Goal: Task Accomplishment & Management: Use online tool/utility

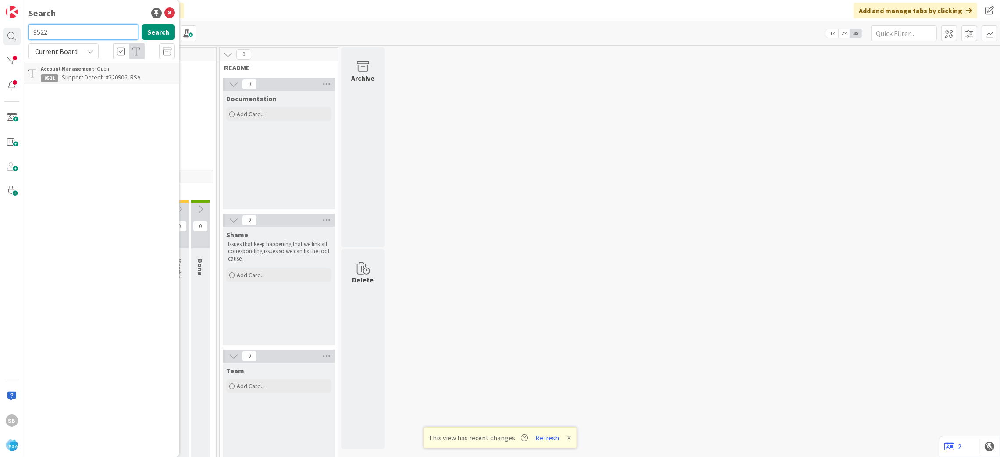
type input "9522"
click at [91, 74] on span "Support Defect- #321303 - [PERSON_NAME] Venture Foods -RSA" at bounding box center [107, 81] width 133 height 17
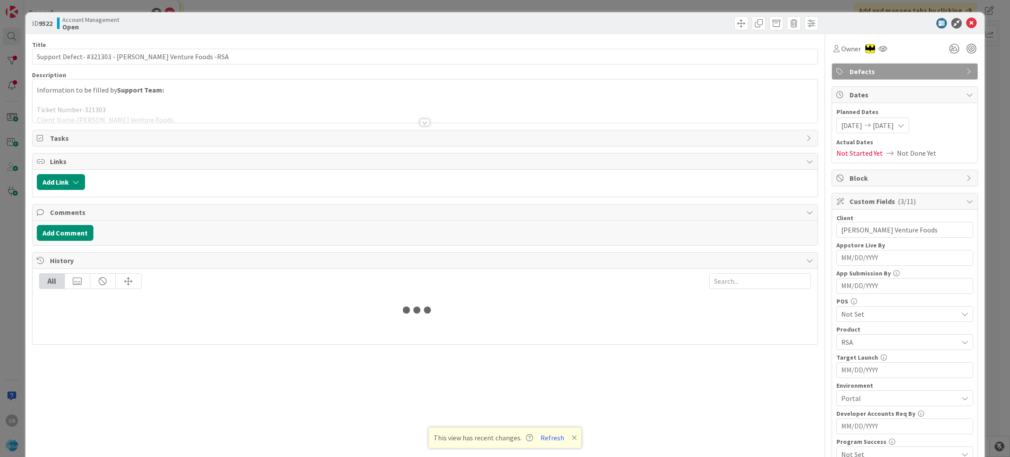
scroll to position [244, 0]
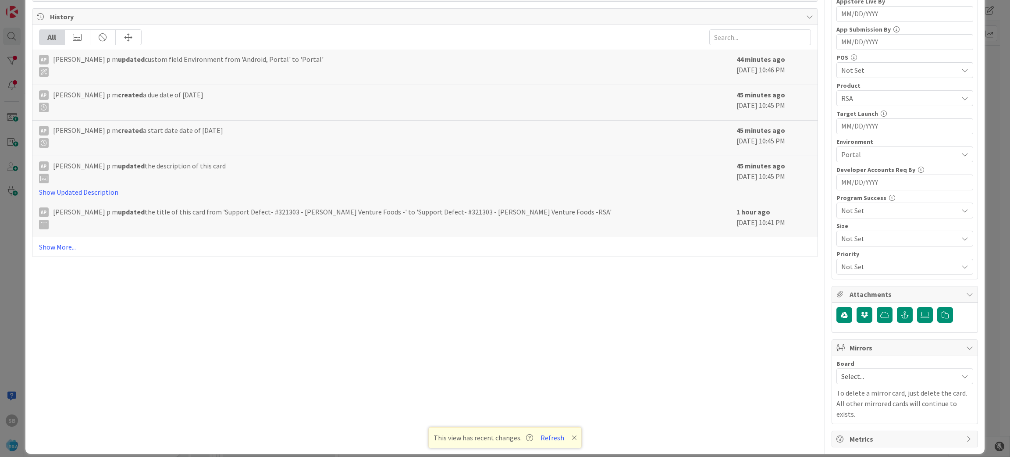
click at [888, 376] on span "Select..." at bounding box center [897, 376] width 112 height 12
click at [857, 427] on link "Software Development" at bounding box center [905, 433] width 136 height 16
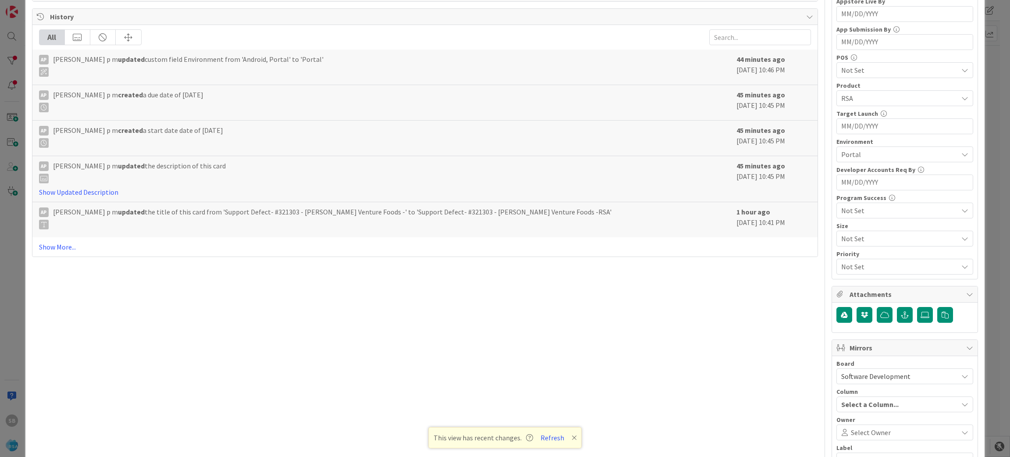
click at [857, 427] on div "Select Owner" at bounding box center [904, 432] width 137 height 16
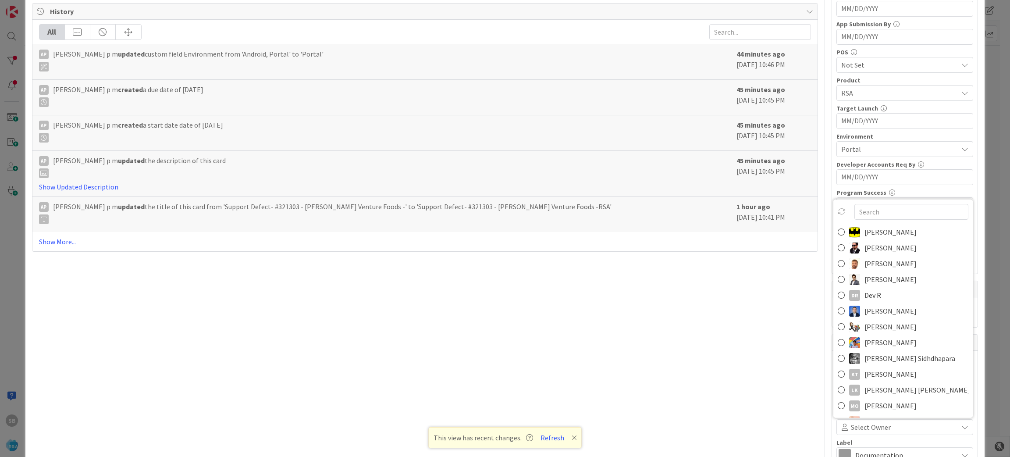
scroll to position [349, 0]
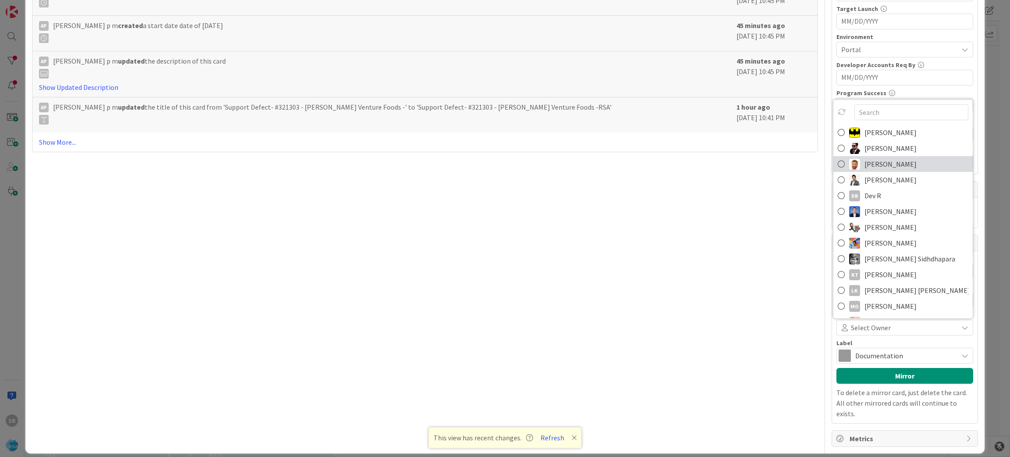
click at [872, 167] on span "[PERSON_NAME]" at bounding box center [891, 163] width 52 height 13
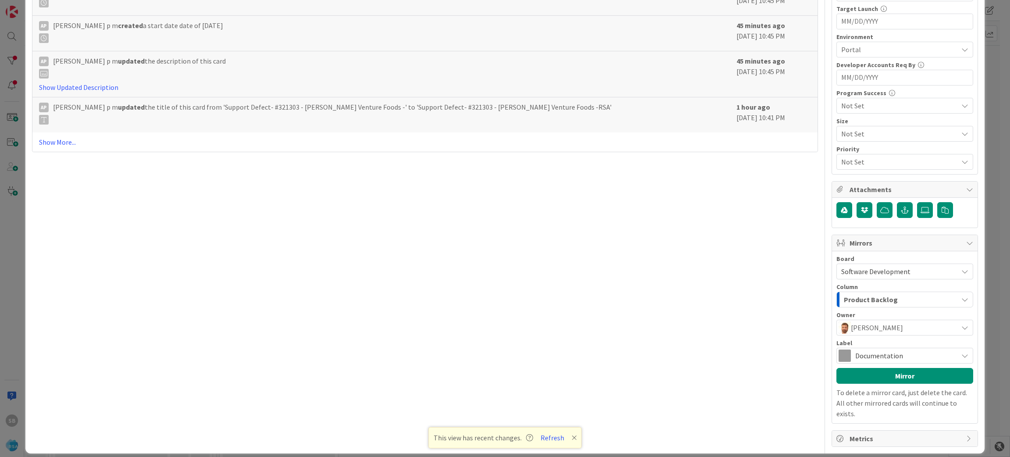
click at [871, 348] on div "Label Documentation" at bounding box center [904, 352] width 137 height 24
click at [862, 354] on span "Documentation" at bounding box center [904, 355] width 98 height 12
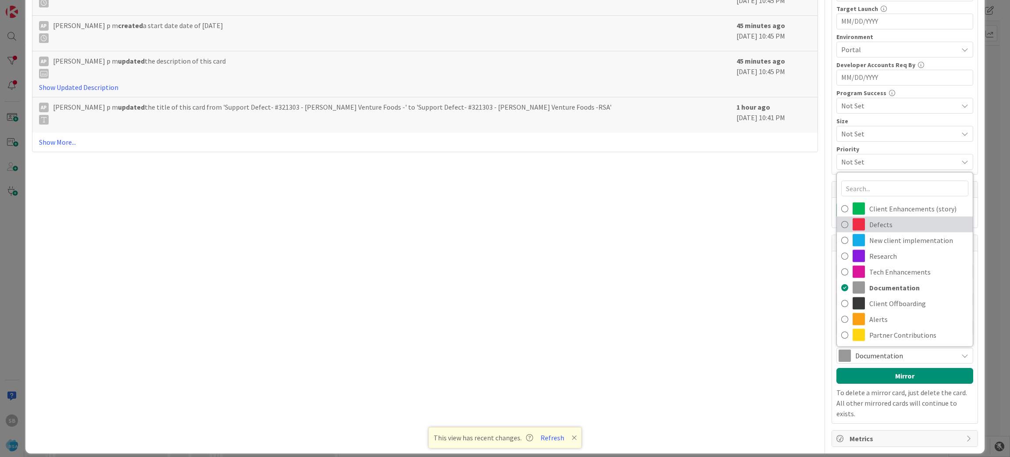
click at [878, 223] on span "Defects" at bounding box center [918, 224] width 99 height 13
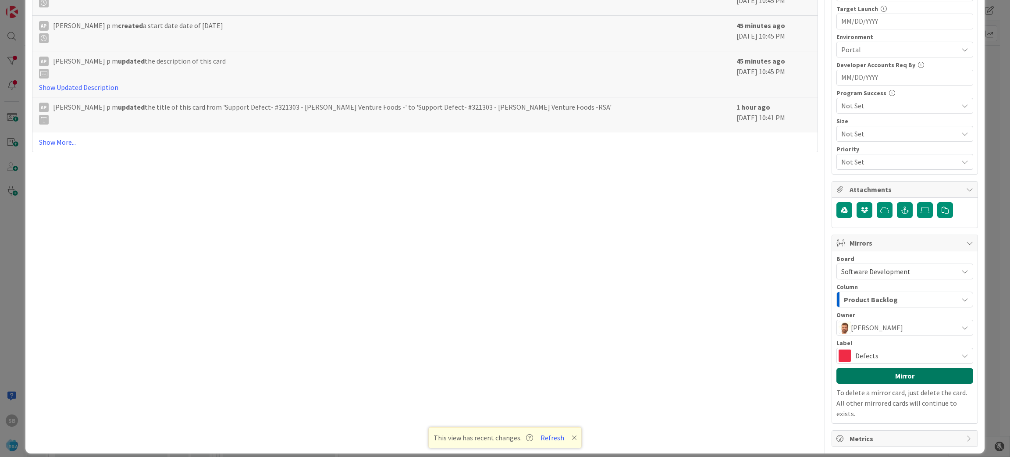
click at [900, 374] on button "Mirror" at bounding box center [904, 376] width 137 height 16
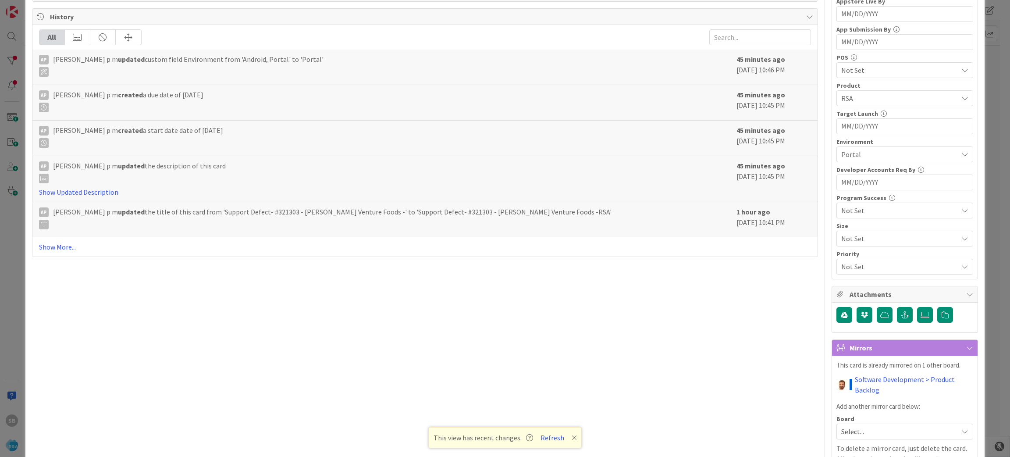
scroll to position [299, 0]
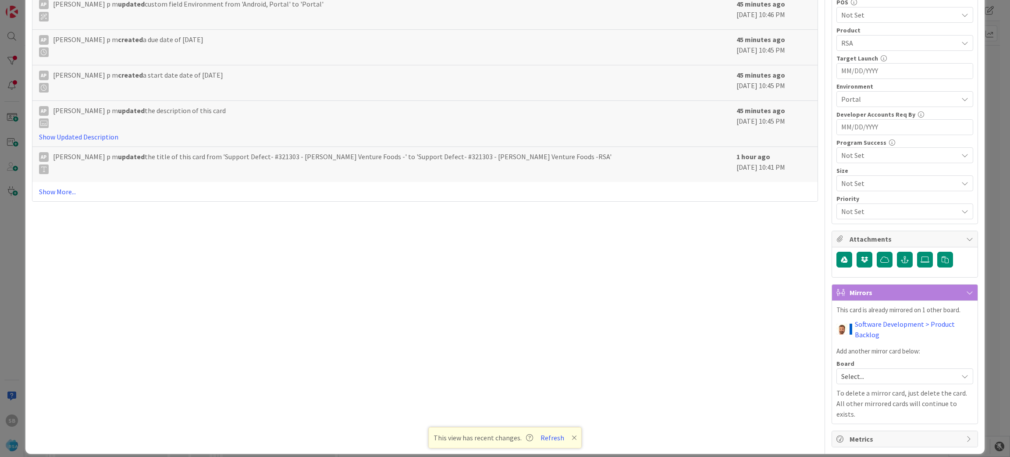
click at [997, 93] on div "ID 9522 Account Management Open Title 51 / 128 Support Defect- #321303 - [PERSO…" at bounding box center [505, 228] width 1010 height 457
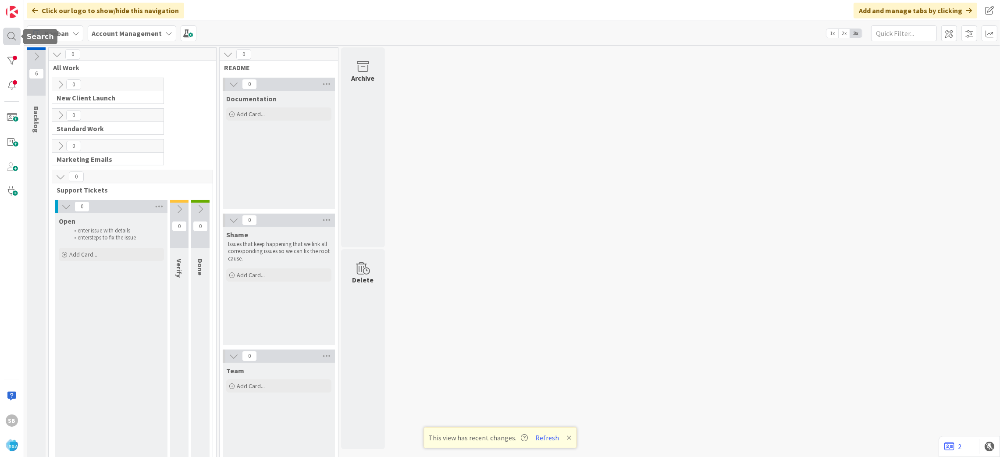
click at [10, 34] on div at bounding box center [12, 37] width 18 height 18
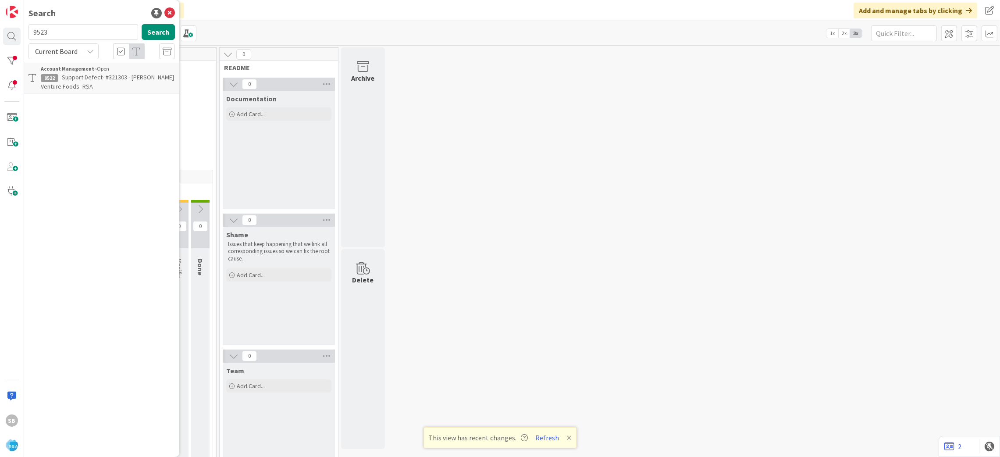
type input "9523"
click at [102, 26] on input "9523" at bounding box center [83, 32] width 110 height 16
click at [94, 68] on div "Account Management › Open" at bounding box center [108, 69] width 134 height 8
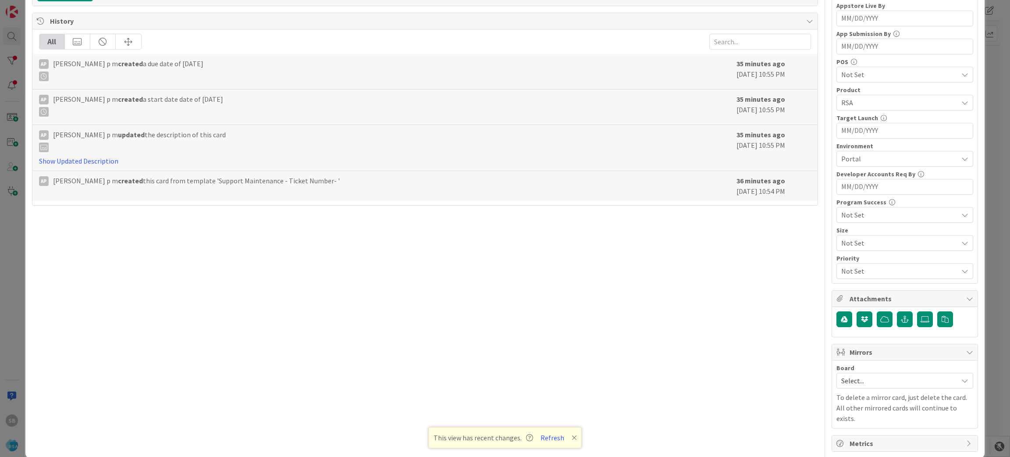
scroll to position [244, 0]
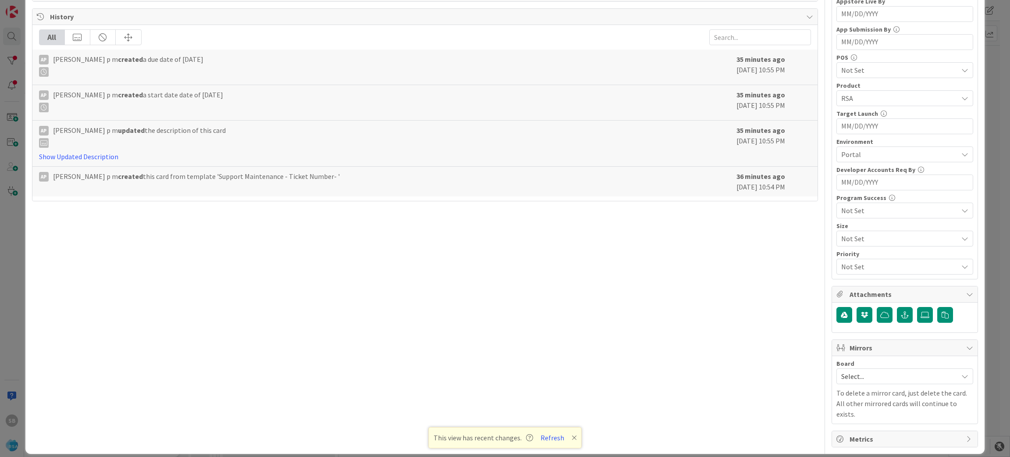
click at [861, 380] on span "Select..." at bounding box center [897, 376] width 112 height 12
click at [857, 430] on span "Software Development" at bounding box center [911, 433] width 116 height 13
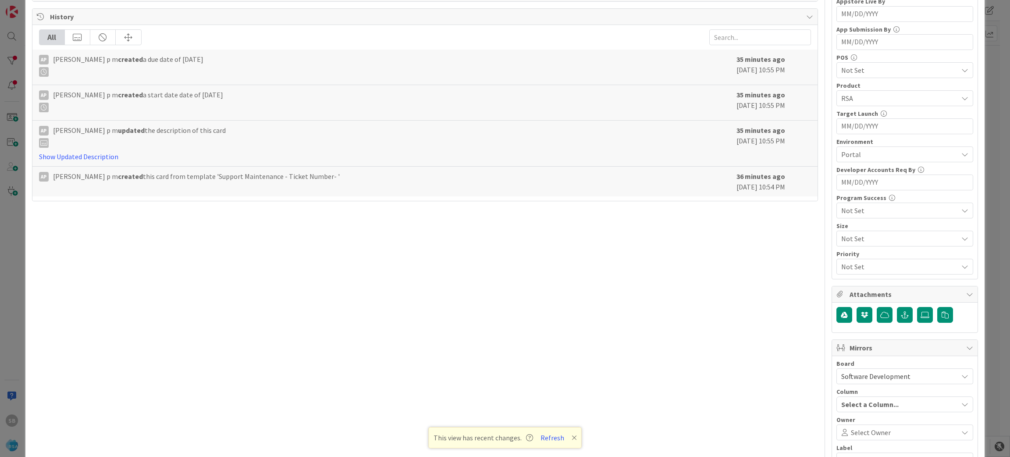
click at [857, 430] on span "Select Owner" at bounding box center [871, 432] width 40 height 11
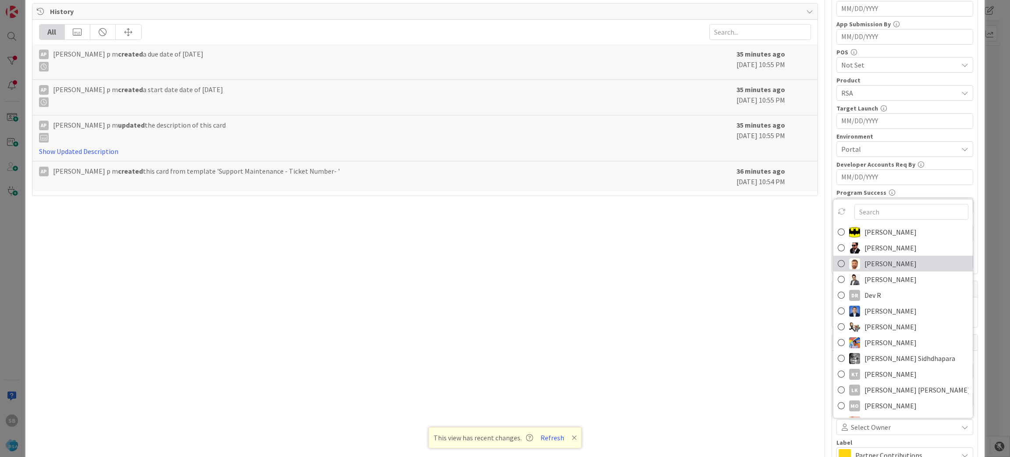
click at [875, 260] on span "[PERSON_NAME]" at bounding box center [891, 263] width 52 height 13
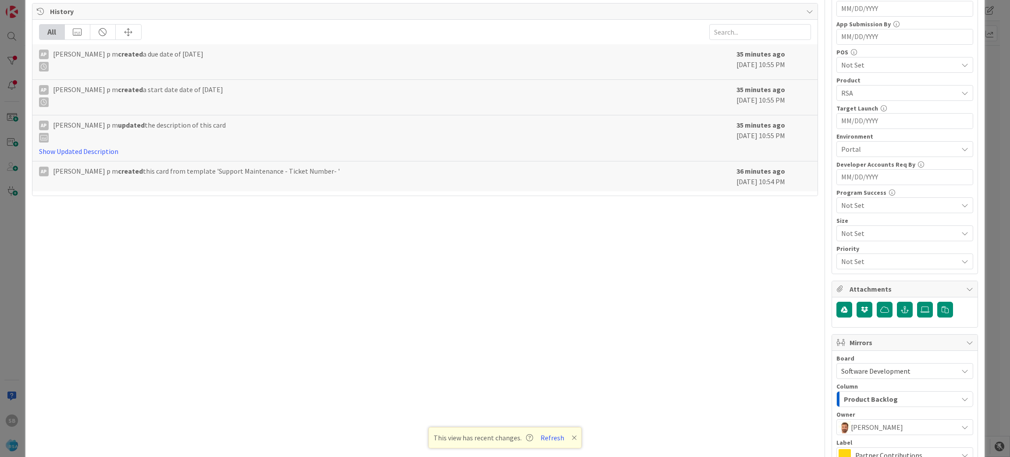
scroll to position [349, 0]
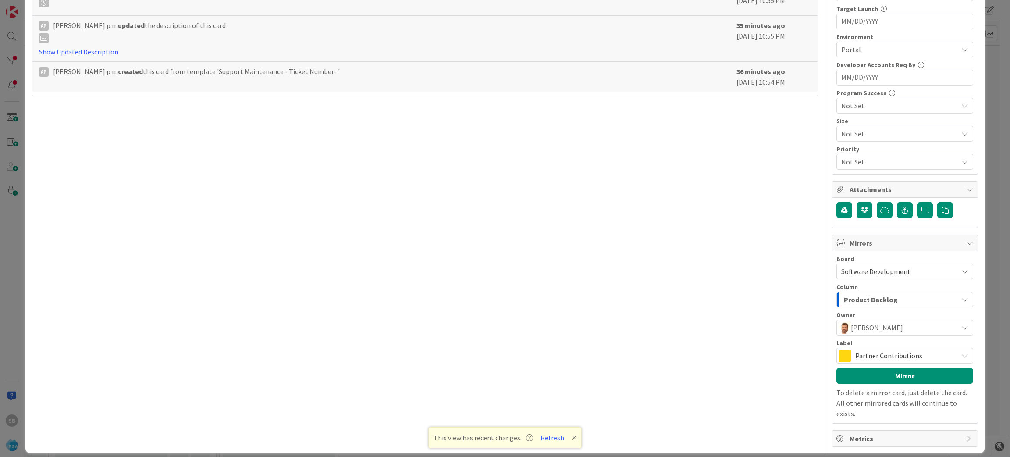
click at [894, 352] on span "Partner Contributions" at bounding box center [904, 355] width 98 height 12
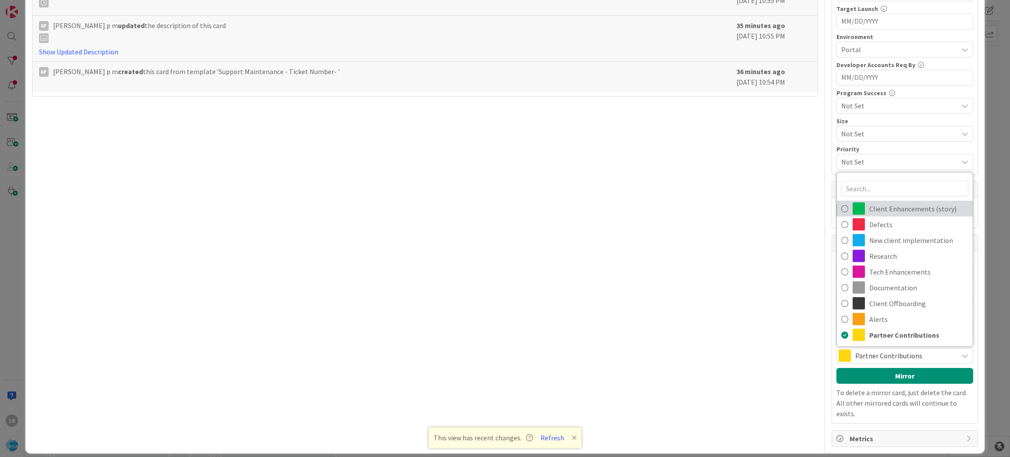
click at [906, 203] on link "Client Enhancements (story)" at bounding box center [905, 209] width 136 height 16
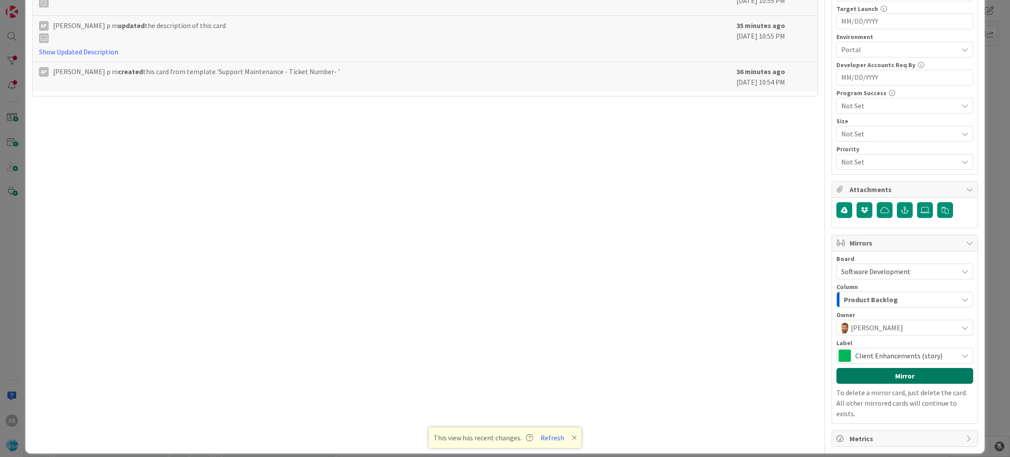
click at [885, 373] on button "Mirror" at bounding box center [904, 376] width 137 height 16
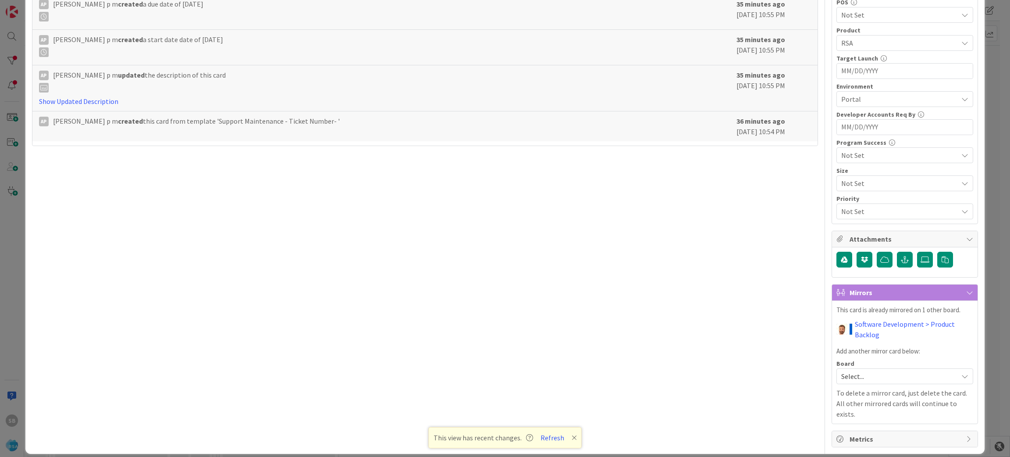
scroll to position [0, 0]
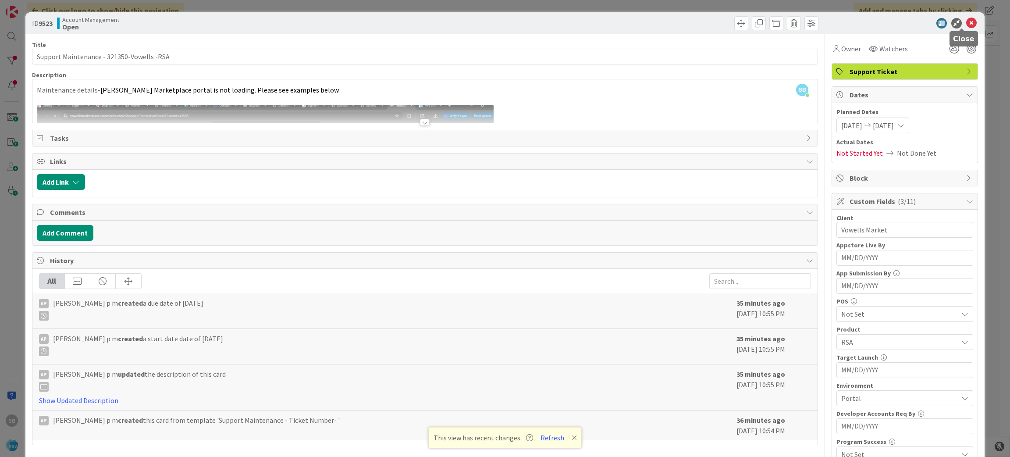
click at [966, 20] on icon at bounding box center [971, 23] width 11 height 11
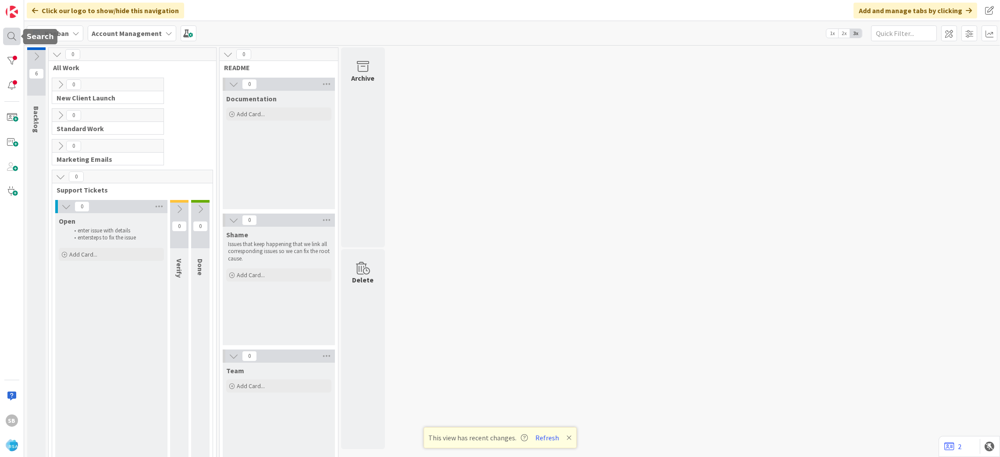
click at [10, 34] on div at bounding box center [12, 37] width 18 height 18
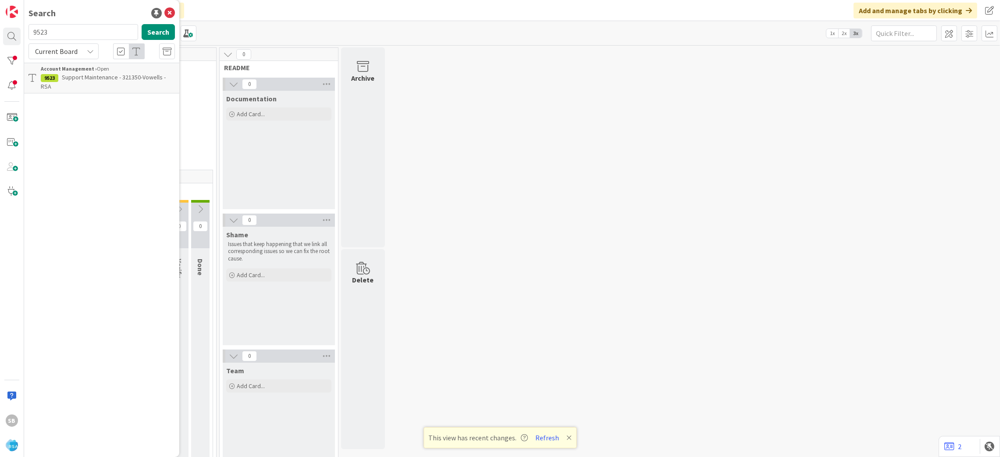
click at [90, 37] on input "9523" at bounding box center [83, 32] width 110 height 16
type input "9451"
click at [95, 63] on link "Account Management › Open 9451 Support Maintenance - #318933- Solon Corner Mark…" at bounding box center [101, 83] width 155 height 40
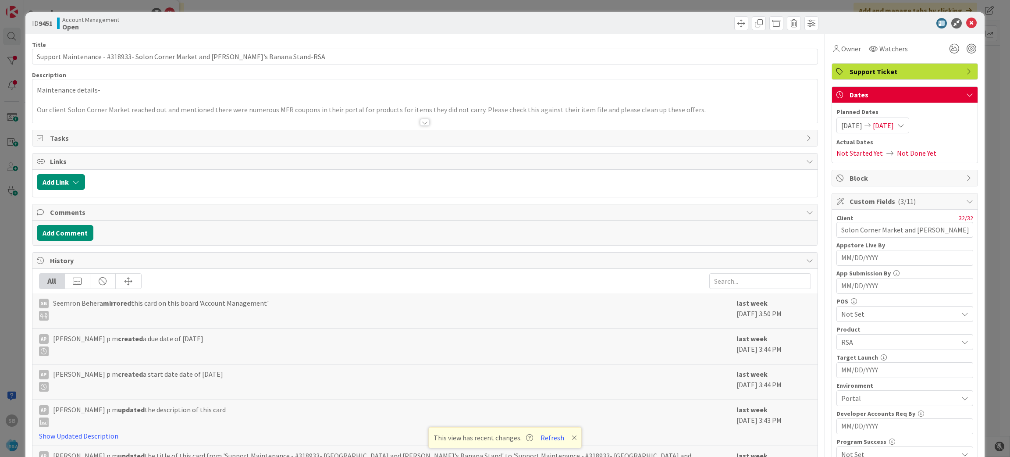
click at [477, 90] on div "Maintenance details- Our client Solon Corner Market reached out and mentioned t…" at bounding box center [425, 100] width 786 height 43
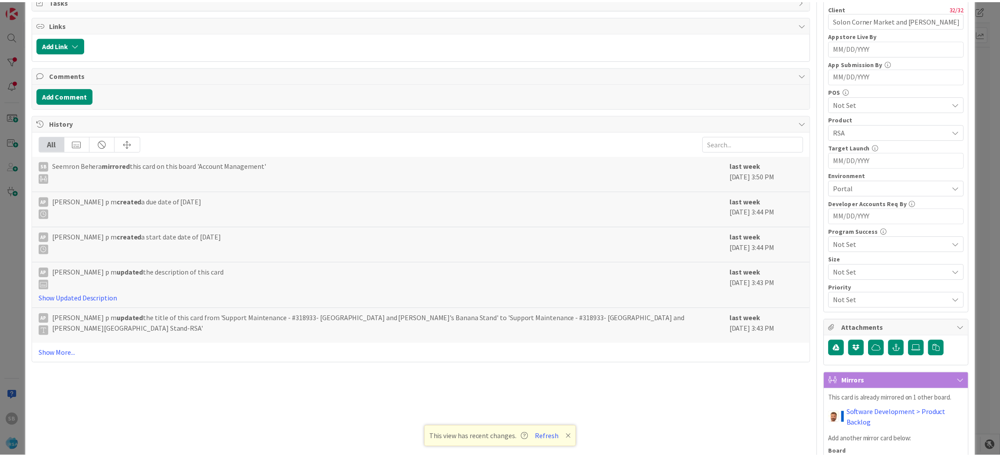
scroll to position [299, 0]
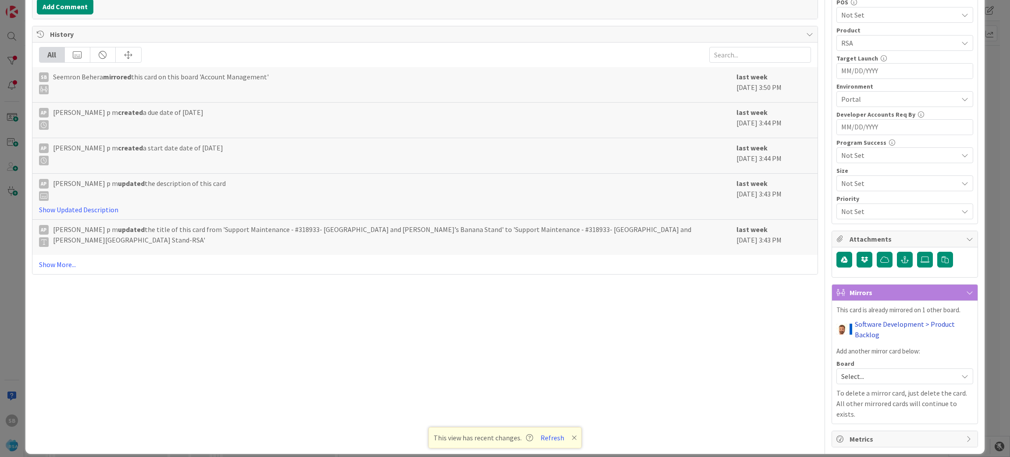
click at [876, 332] on link "Software Development > Product Backlog" at bounding box center [914, 329] width 118 height 21
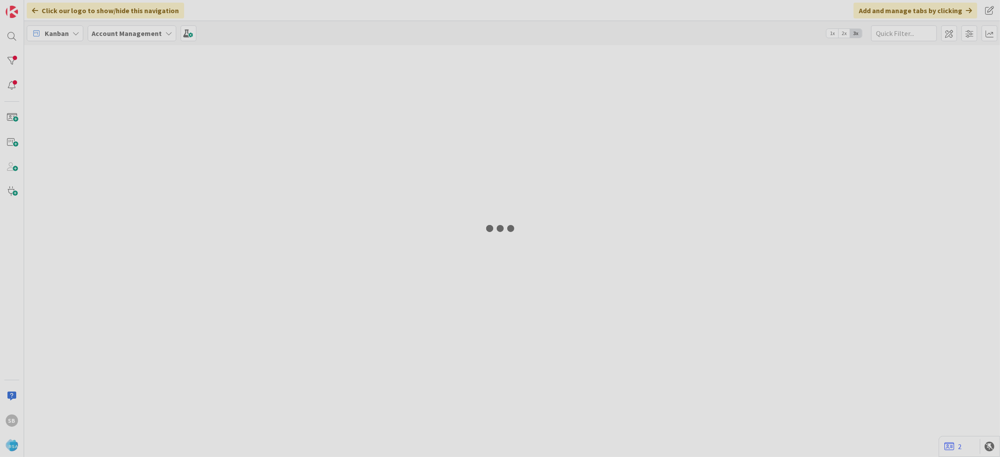
click at [865, 304] on body "SB Click our logo to show/hide this navigation Add and manage tabs by clicking …" at bounding box center [500, 228] width 1000 height 457
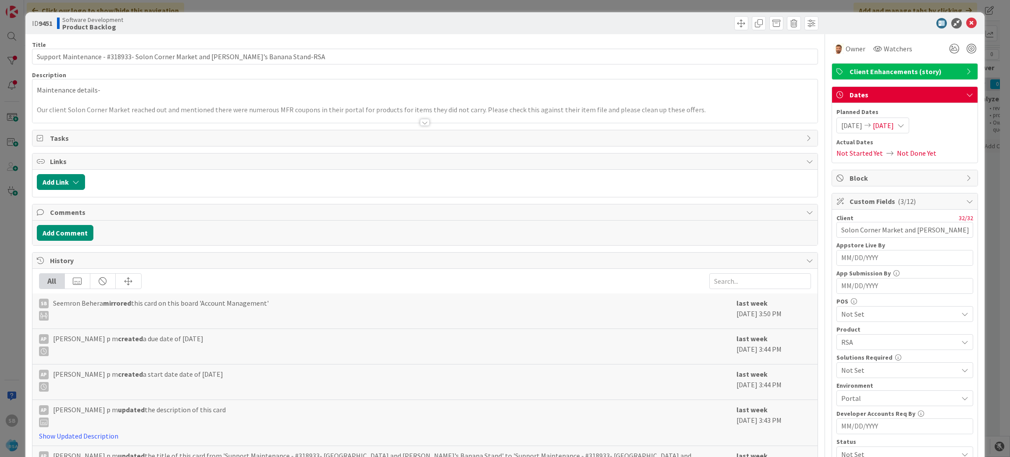
click at [961, 28] on body "SB Click our logo to show/hide this navigation Add and manage tabs by clicking …" at bounding box center [505, 228] width 1010 height 457
click at [966, 23] on icon at bounding box center [971, 23] width 11 height 11
